Goal: Information Seeking & Learning: Learn about a topic

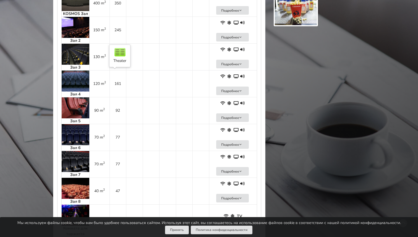
scroll to position [388, 0]
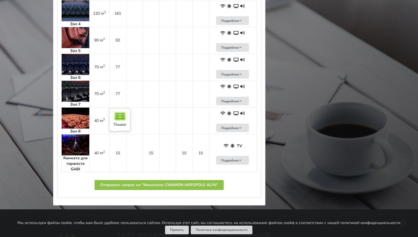
click at [117, 147] on td "15" at bounding box center [117, 153] width 17 height 38
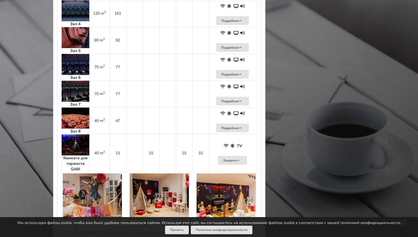
click at [117, 147] on td "15" at bounding box center [117, 153] width 17 height 38
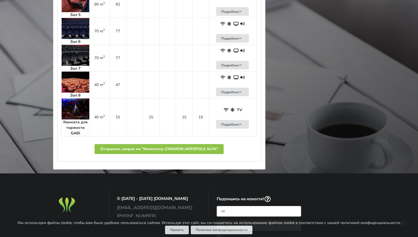
scroll to position [428, 0]
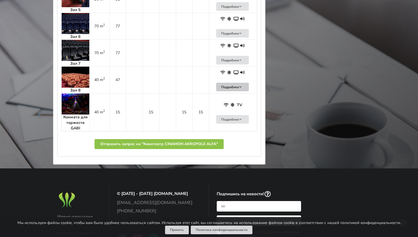
click at [244, 85] on button "Подробнее" at bounding box center [232, 87] width 33 height 9
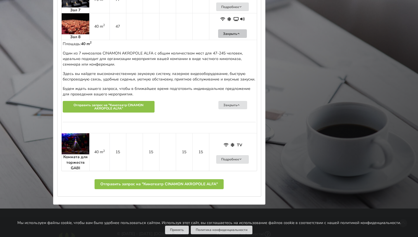
scroll to position [534, 0]
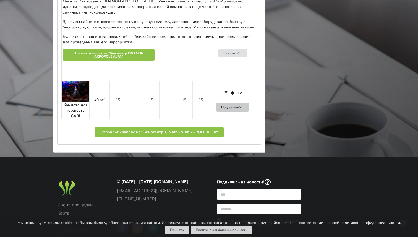
click at [234, 105] on button "Подробнее" at bounding box center [232, 107] width 33 height 9
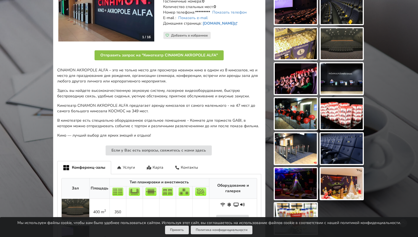
scroll to position [108, 0]
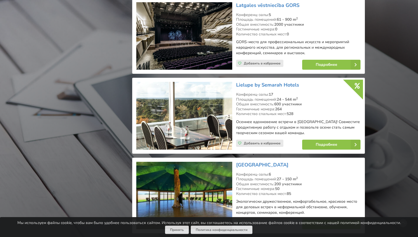
scroll to position [3014, 0]
